Goal: Task Accomplishment & Management: Manage account settings

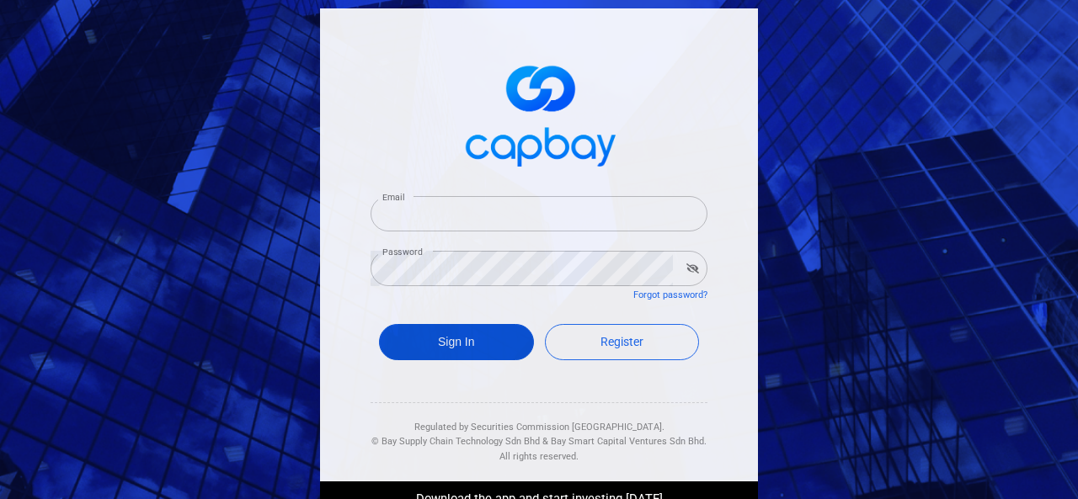
type input "[EMAIL_ADDRESS][DOMAIN_NAME]"
click at [428, 346] on button "Sign In" at bounding box center [456, 342] width 155 height 36
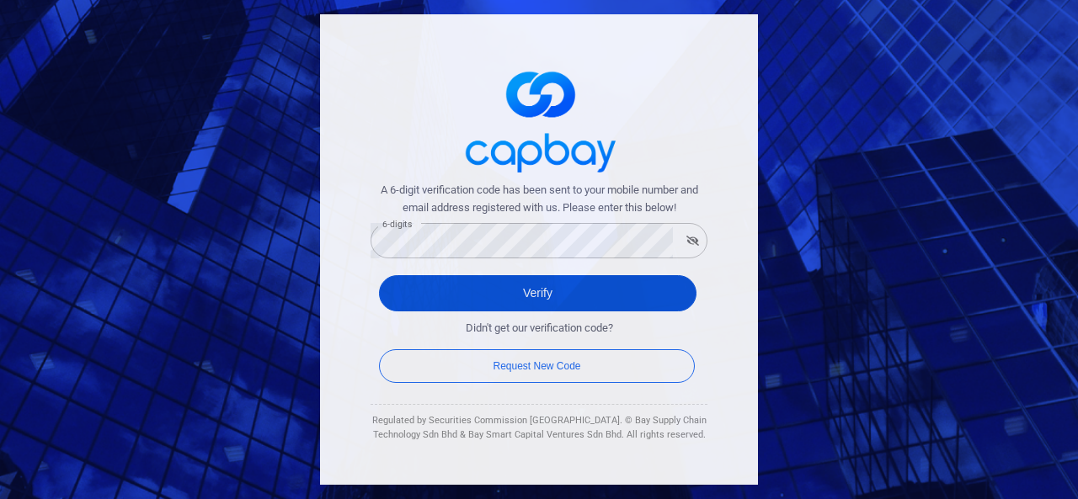
click at [413, 294] on button "Verify" at bounding box center [538, 293] width 318 height 36
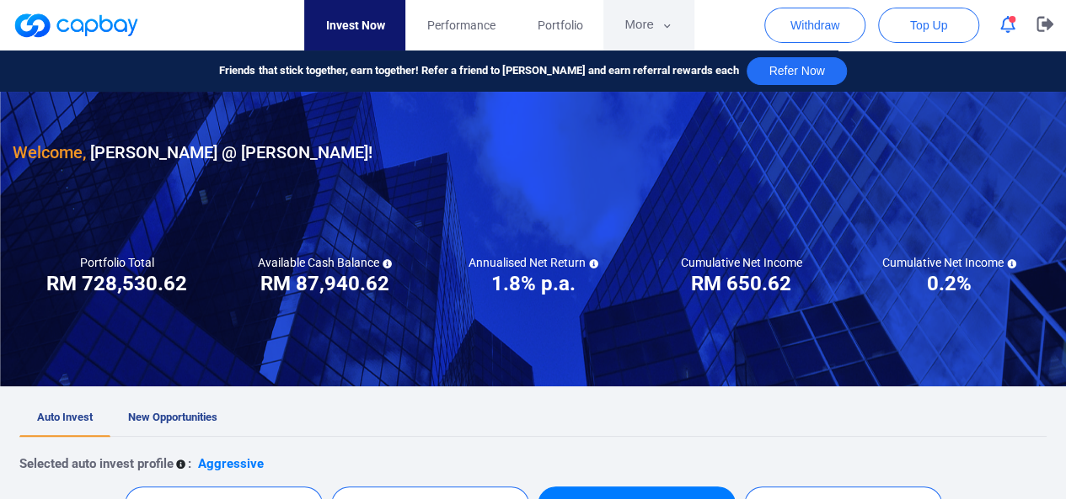
click at [662, 27] on icon "button" at bounding box center [666, 26] width 13 height 15
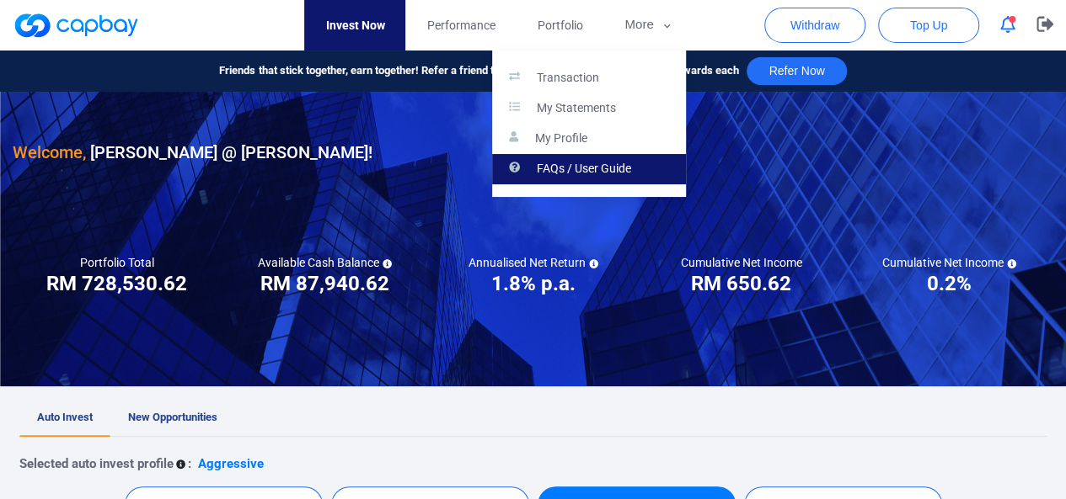
click at [595, 168] on p "FAQs / User Guide" at bounding box center [584, 169] width 94 height 15
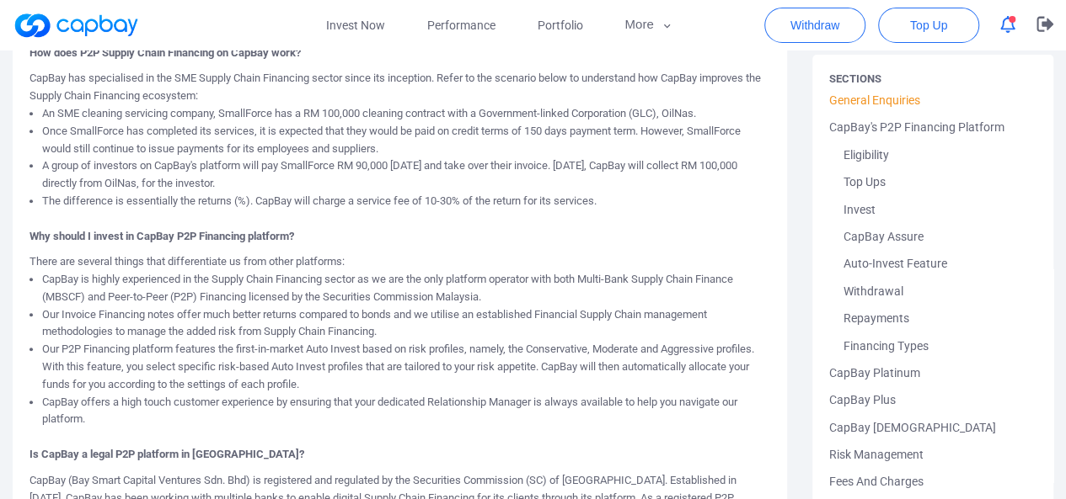
scroll to position [552, 0]
click at [472, 29] on span "Performance" at bounding box center [460, 25] width 68 height 19
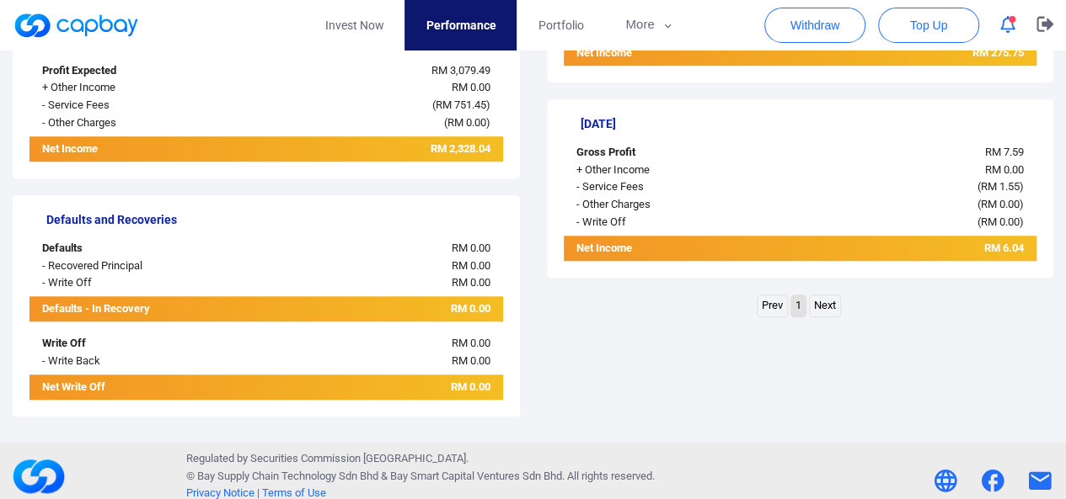
scroll to position [624, 0]
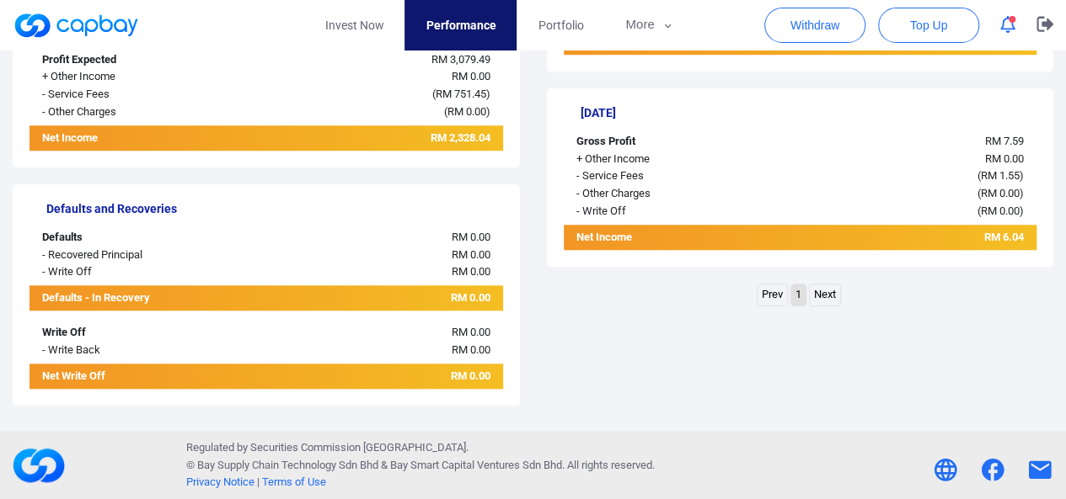
click at [818, 293] on link "Next" at bounding box center [824, 295] width 30 height 21
click at [770, 291] on link "Prev" at bounding box center [771, 295] width 29 height 21
click at [557, 24] on span "Portfolio" at bounding box center [559, 25] width 45 height 19
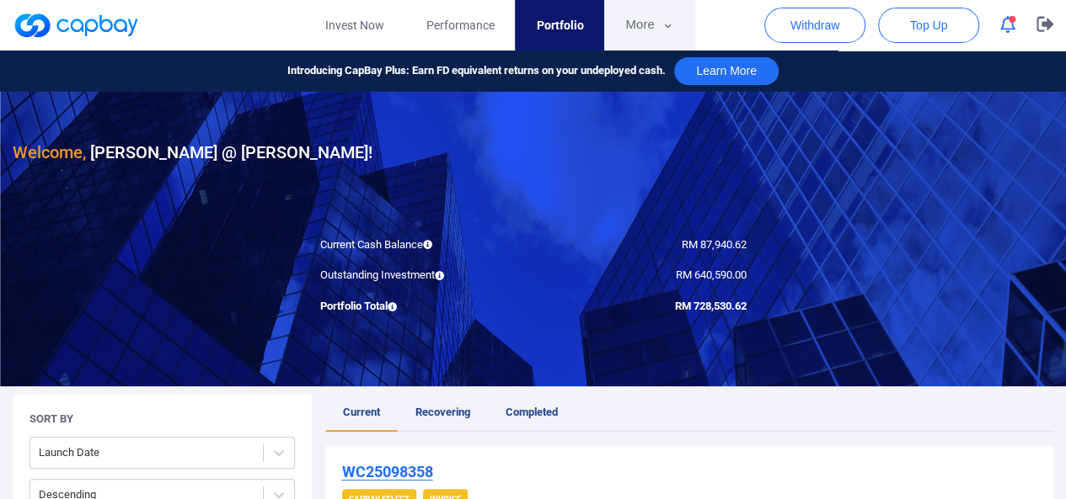
click at [642, 23] on button "More" at bounding box center [649, 25] width 90 height 51
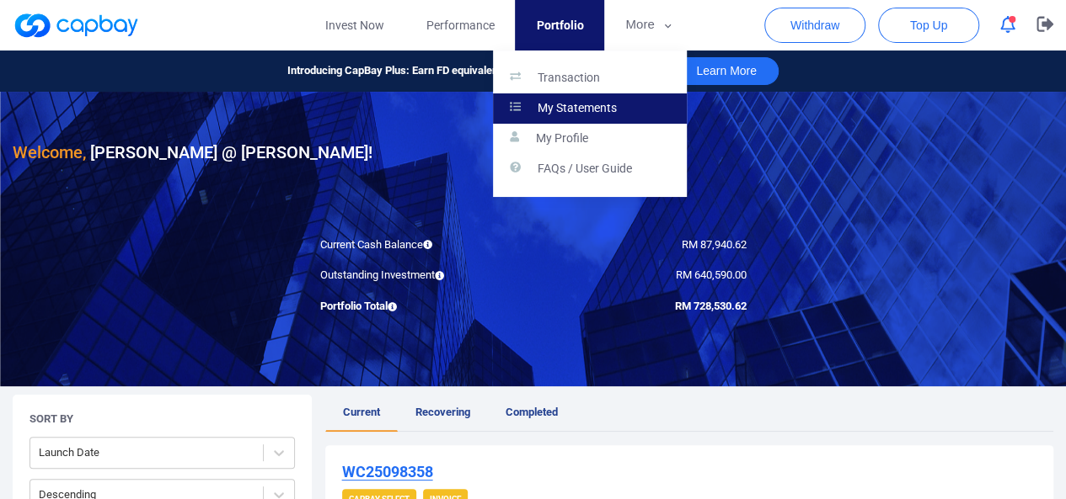
click at [585, 110] on p "My Statements" at bounding box center [576, 108] width 79 height 15
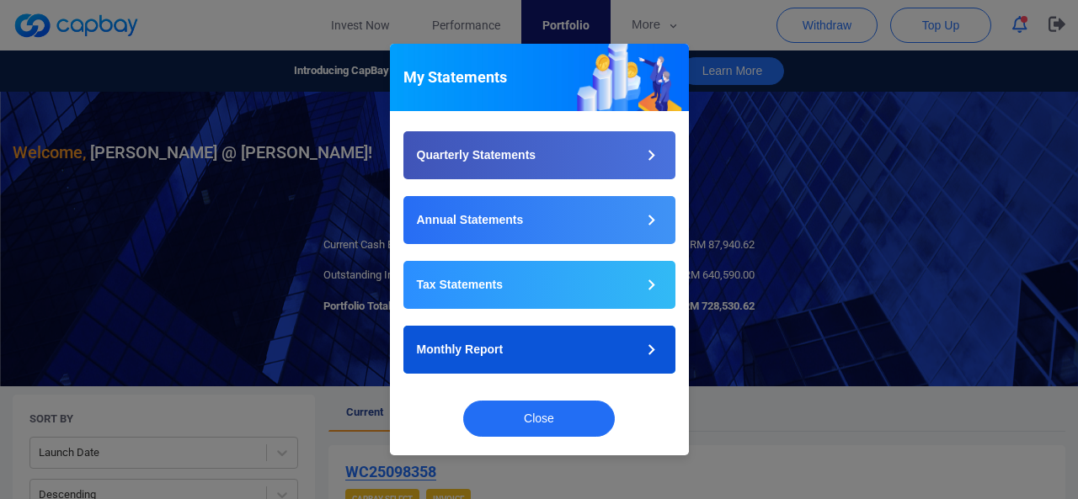
click at [454, 343] on p "Monthly Report" at bounding box center [460, 350] width 87 height 18
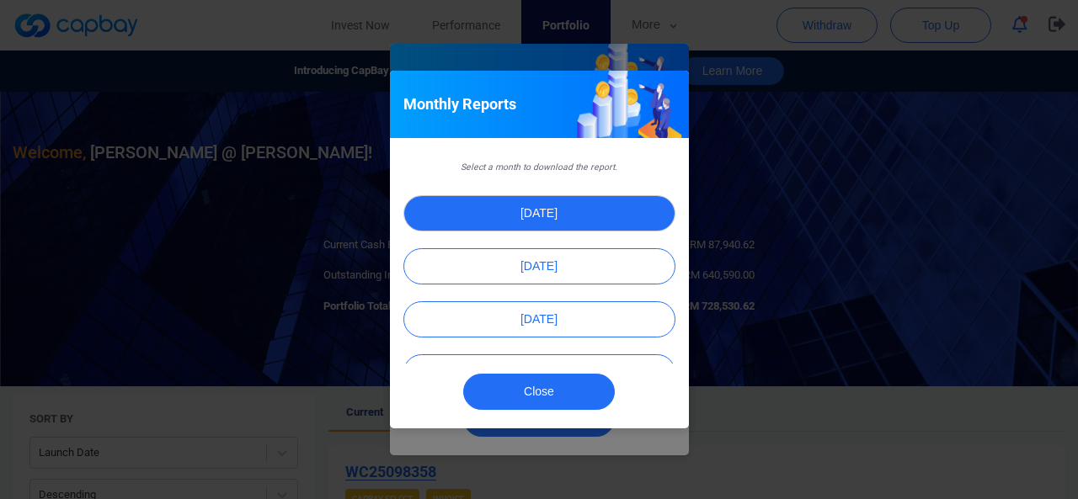
click at [533, 208] on button "[DATE]" at bounding box center [539, 213] width 272 height 36
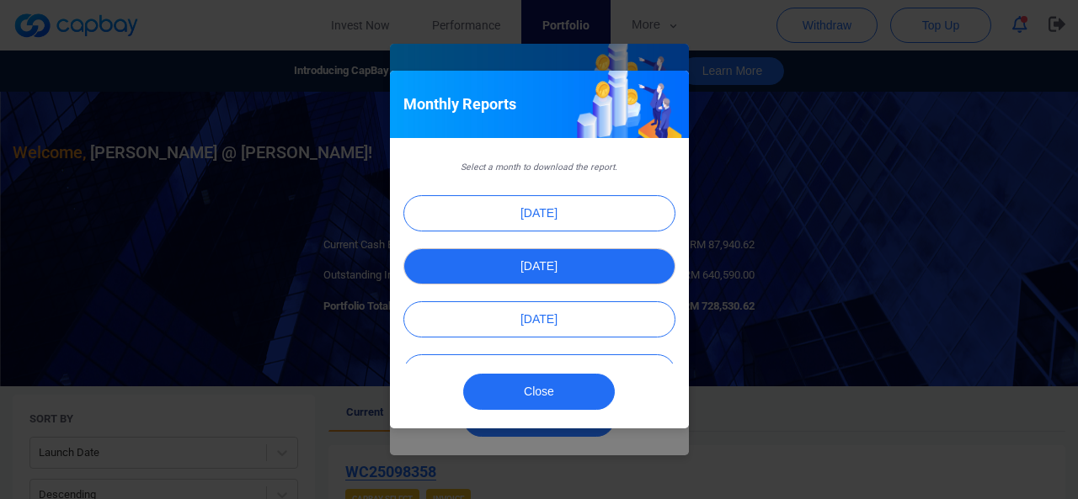
click at [531, 269] on button "[DATE]" at bounding box center [539, 266] width 272 height 36
